Goal: Transaction & Acquisition: Obtain resource

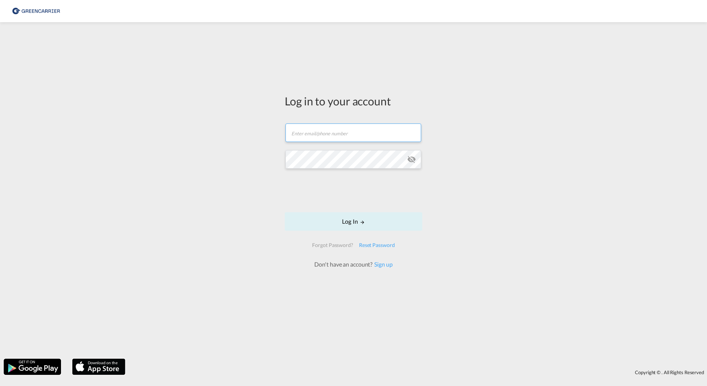
click at [306, 130] on input "text" at bounding box center [354, 133] width 136 height 18
type input "air-ocean@transauriga.com"
click at [353, 221] on button "Log In" at bounding box center [354, 221] width 138 height 18
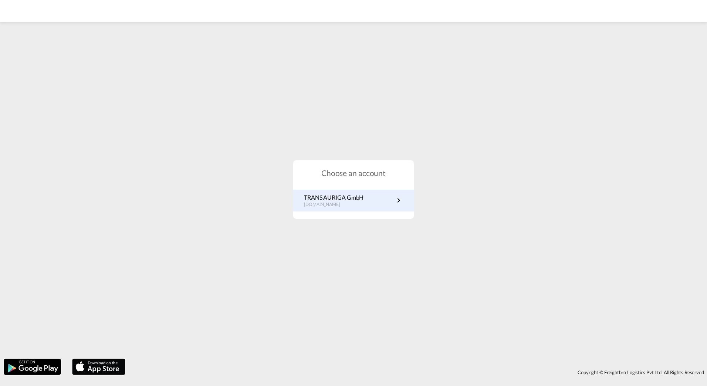
click at [361, 200] on p "TRANS AURIGA GmbH" at bounding box center [334, 197] width 60 height 8
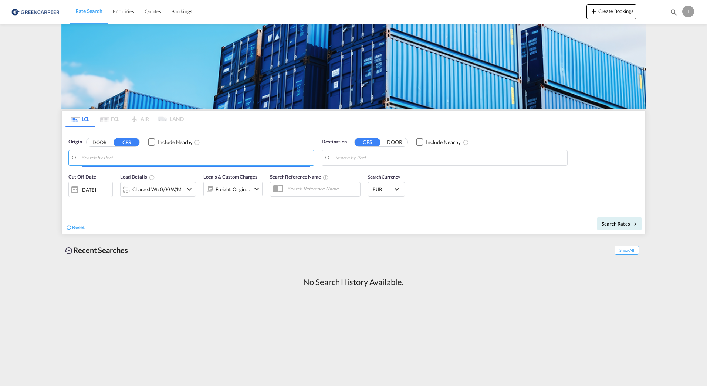
click at [125, 159] on input "Search by Port" at bounding box center [196, 157] width 229 height 11
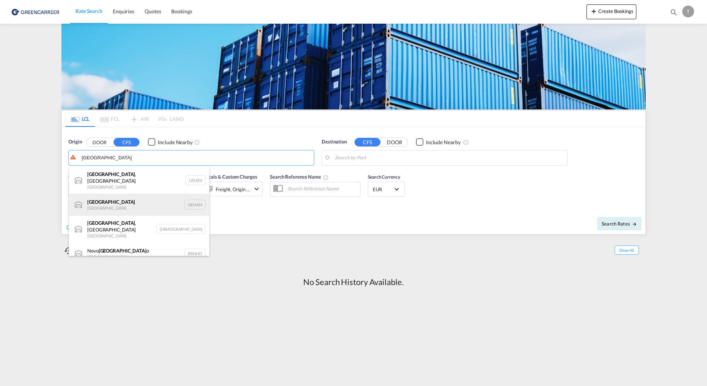
click at [111, 199] on div "[GEOGRAPHIC_DATA] [GEOGRAPHIC_DATA] DEHAM" at bounding box center [139, 205] width 141 height 22
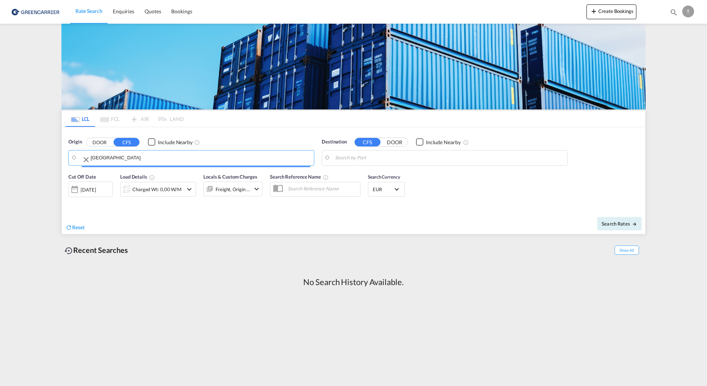
type input "[GEOGRAPHIC_DATA], [GEOGRAPHIC_DATA]"
click at [412, 154] on input "Search by Port" at bounding box center [449, 157] width 229 height 11
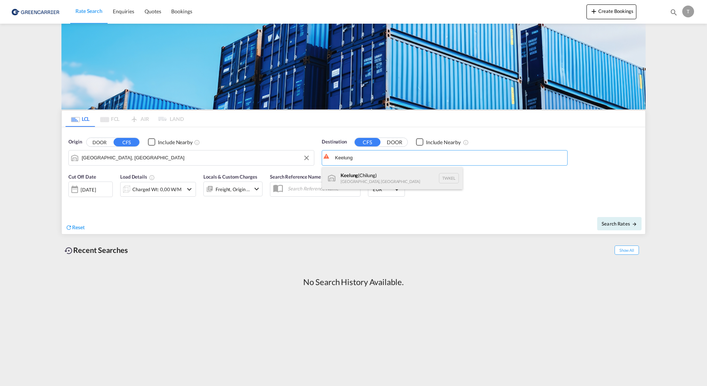
click at [374, 180] on div "Keelung ([GEOGRAPHIC_DATA]) [GEOGRAPHIC_DATA], [GEOGRAPHIC_DATA] TWKEL" at bounding box center [392, 178] width 141 height 22
type input "Keelung (Chilung), TWKEL"
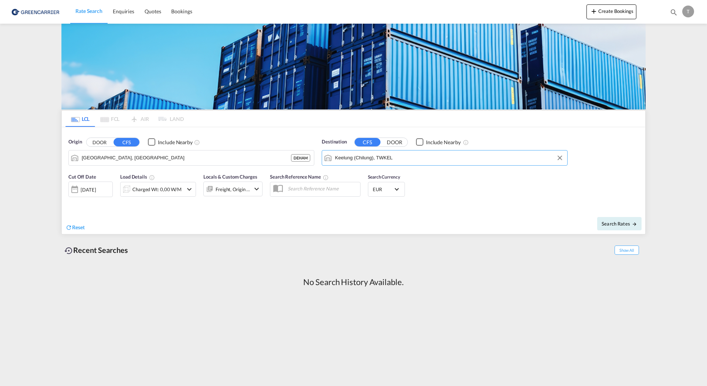
click at [190, 189] on md-icon "icon-chevron-down" at bounding box center [189, 189] width 9 height 9
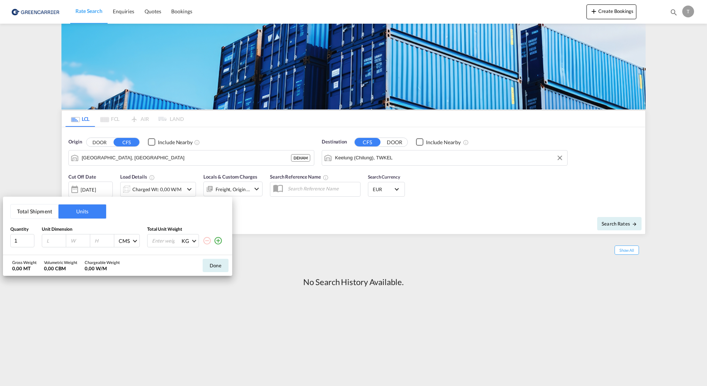
click at [47, 240] on input "number" at bounding box center [56, 240] width 20 height 7
type input "120"
type input "80"
type input "209"
click at [218, 239] on md-icon "icon-plus-circle-outline" at bounding box center [218, 240] width 9 height 9
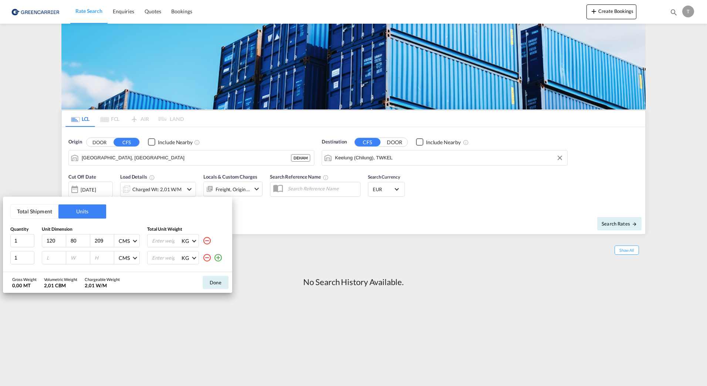
click at [218, 239] on div "KG KG LB" at bounding box center [186, 240] width 78 height 13
click at [217, 256] on md-icon "icon-plus-circle-outline" at bounding box center [218, 257] width 9 height 9
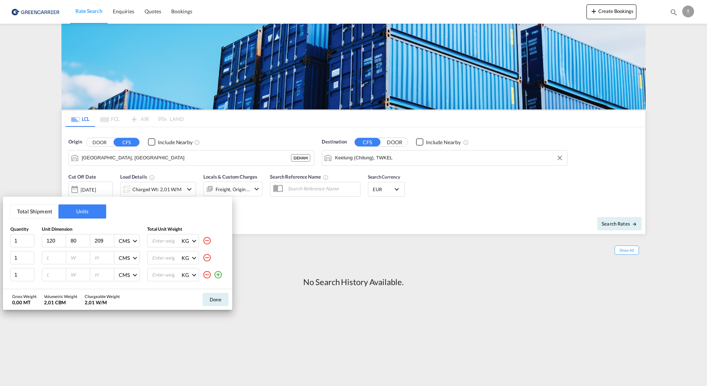
click at [217, 274] on md-icon "icon-plus-circle-outline" at bounding box center [218, 274] width 9 height 9
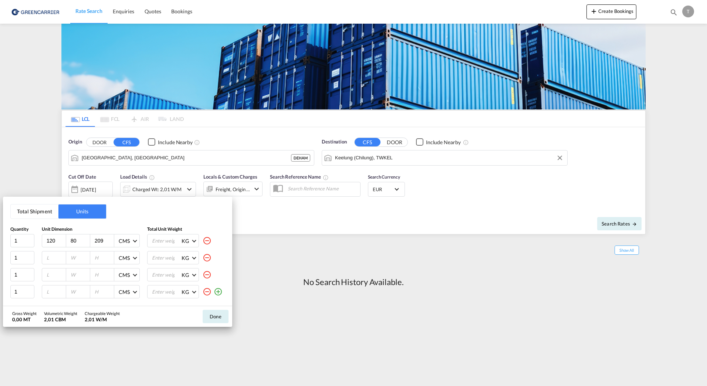
click at [219, 293] on md-icon "icon-plus-circle-outline" at bounding box center [218, 291] width 9 height 9
click at [55, 256] on input "number" at bounding box center [56, 257] width 20 height 7
type input "120"
type input "80"
type input "208"
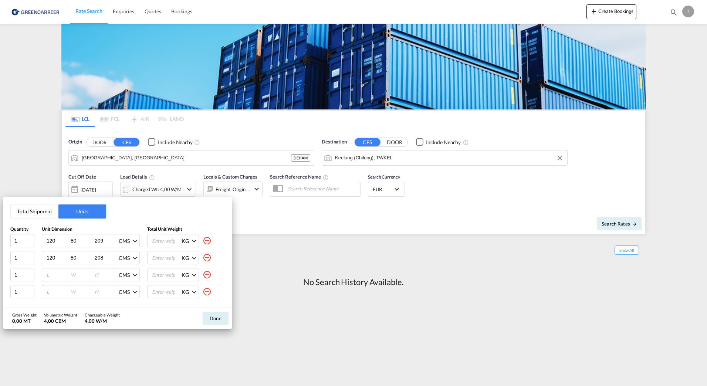
click at [48, 274] on input "number" at bounding box center [56, 274] width 20 height 7
type input "120"
type input "80"
type input "206"
click at [48, 289] on input "number" at bounding box center [56, 291] width 20 height 7
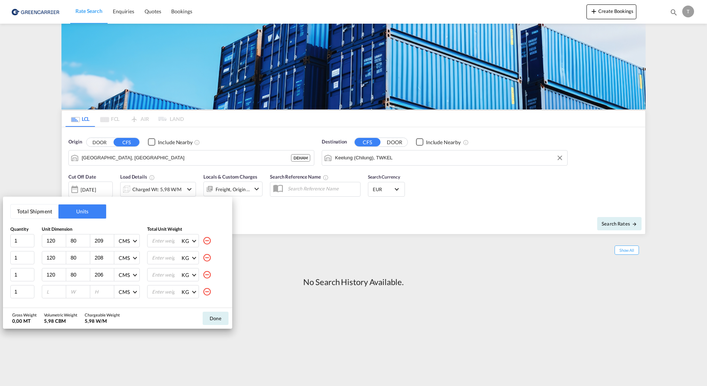
type input "2"
type input "120"
type input "80"
type input "197"
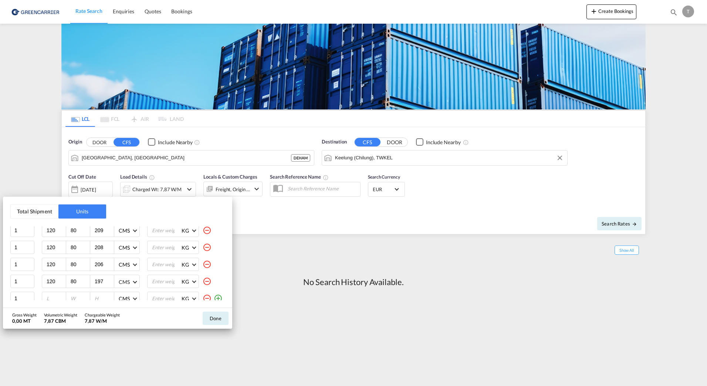
scroll to position [15, 0]
click at [47, 295] on input "number" at bounding box center [56, 293] width 20 height 7
type input "60"
type input "80"
type input "77"
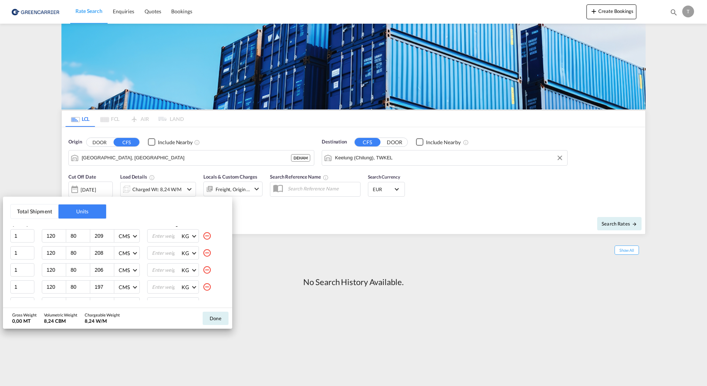
scroll to position [0, 0]
click at [153, 243] on input "number" at bounding box center [166, 240] width 30 height 13
type input "905"
click at [161, 257] on input "number" at bounding box center [166, 258] width 30 height 13
type input "712"
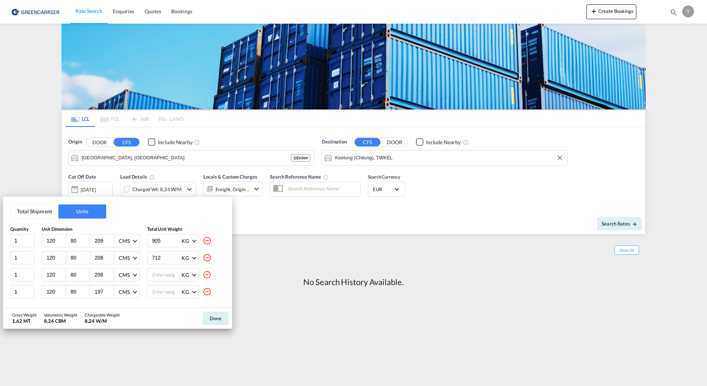
click at [157, 274] on input "number" at bounding box center [166, 275] width 30 height 13
type input "470"
click at [151, 290] on input "number" at bounding box center [166, 292] width 30 height 13
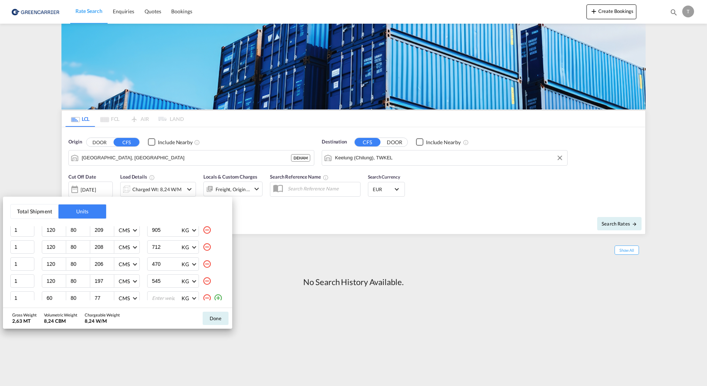
scroll to position [15, 0]
type input "545"
click at [154, 291] on input "number" at bounding box center [166, 293] width 30 height 13
type input "90"
click at [219, 318] on button "Done" at bounding box center [216, 318] width 26 height 13
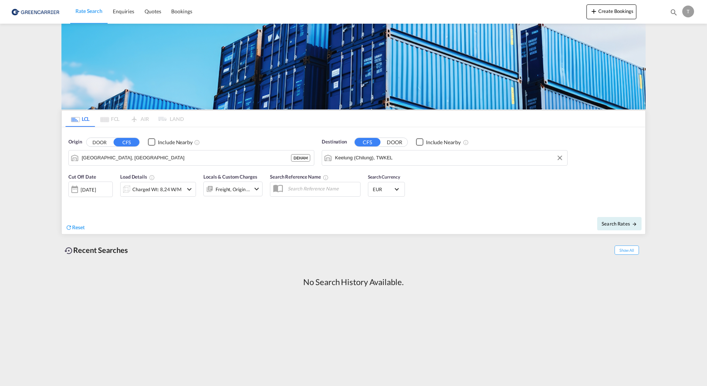
click at [191, 192] on md-icon "icon-chevron-down" at bounding box center [189, 189] width 9 height 9
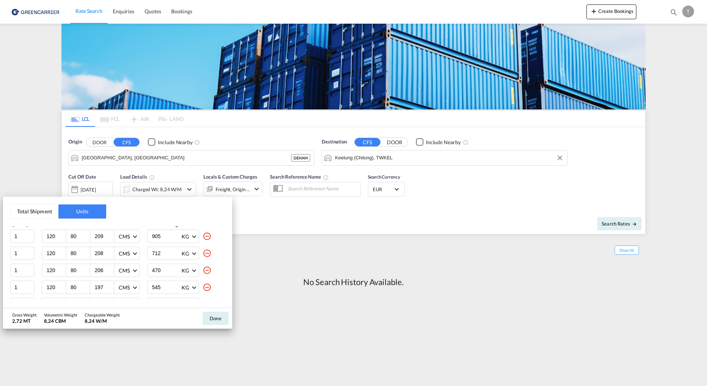
scroll to position [0, 0]
click at [215, 316] on button "Done" at bounding box center [216, 318] width 26 height 13
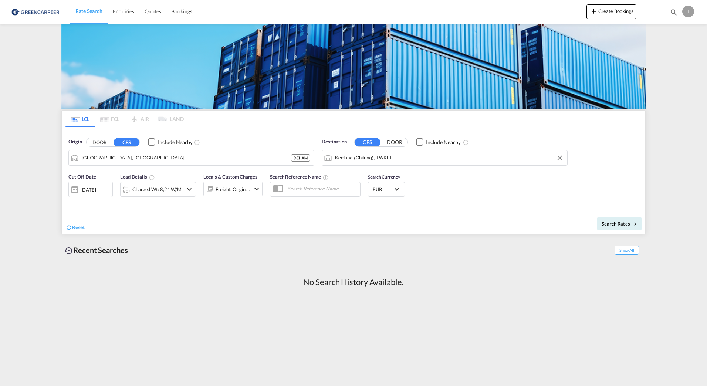
click at [253, 188] on md-icon "icon-chevron-down" at bounding box center [256, 189] width 9 height 9
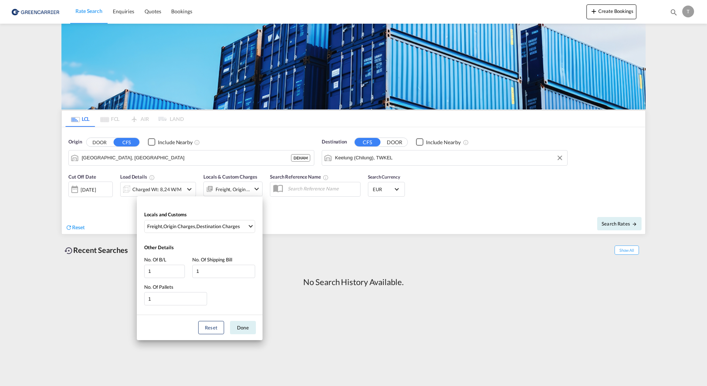
click at [253, 188] on div "Locals and Customs Freight , Origin Charges , Destination Charges Clear All Sel…" at bounding box center [353, 193] width 707 height 386
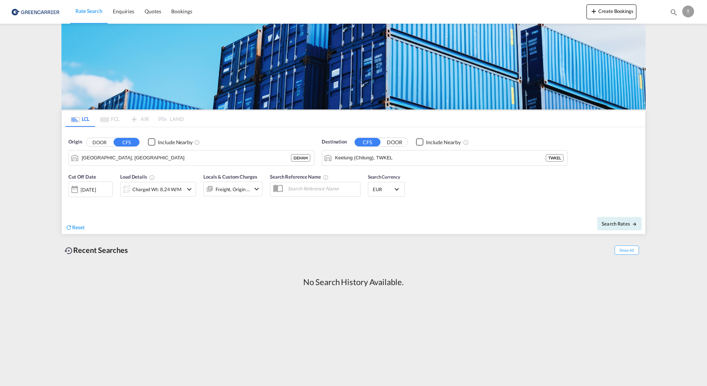
click at [298, 190] on input "text" at bounding box center [322, 188] width 76 height 11
paste input "TA0125080032"
type input "TA0125080032"
click at [94, 191] on div "[DATE]" at bounding box center [88, 189] width 15 height 7
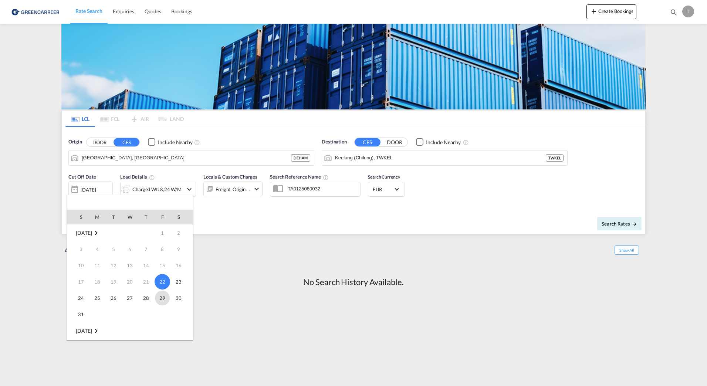
click at [163, 298] on span "29" at bounding box center [162, 298] width 15 height 15
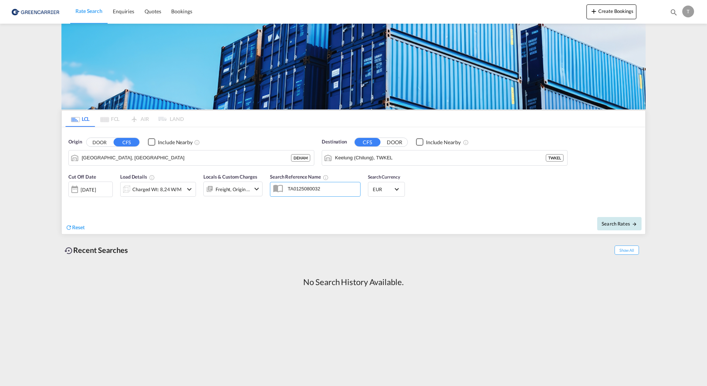
click at [618, 222] on span "Search Rates" at bounding box center [620, 224] width 36 height 6
